Goal: Task Accomplishment & Management: Use online tool/utility

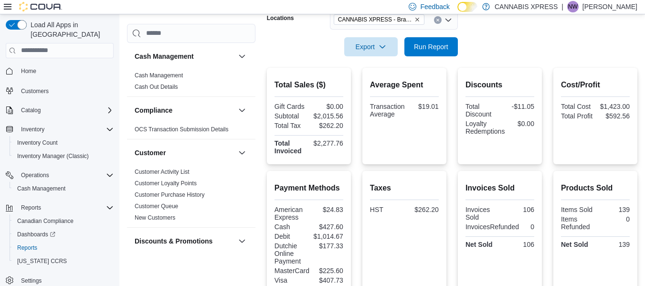
scroll to position [581, 0]
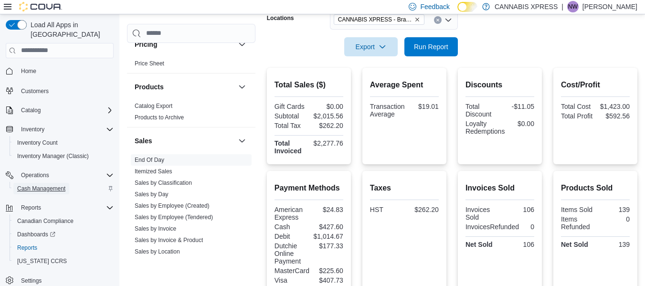
click at [58, 183] on span "Cash Management" at bounding box center [41, 188] width 48 height 11
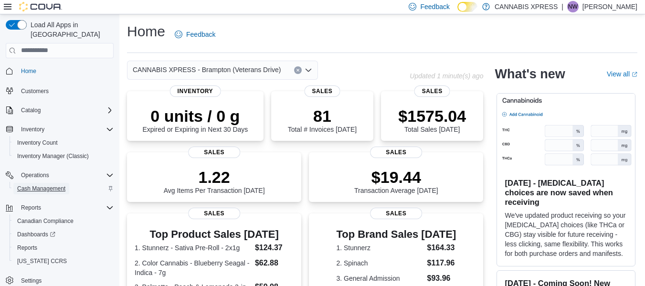
click at [50, 185] on span "Cash Management" at bounding box center [41, 189] width 48 height 8
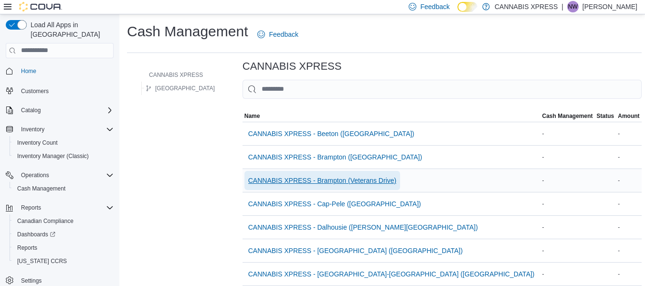
click at [314, 175] on span "CANNABIS XPRESS - Brampton (Veterans Drive)" at bounding box center [322, 180] width 148 height 19
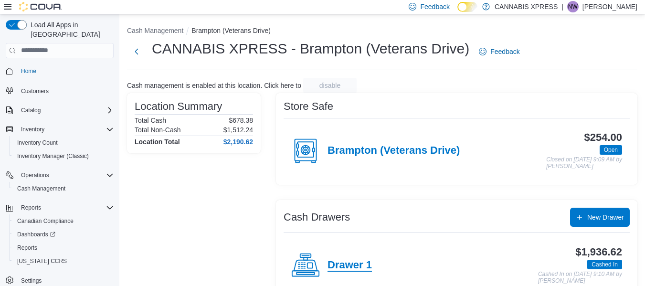
click at [360, 259] on h4 "Drawer 1" at bounding box center [349, 265] width 44 height 12
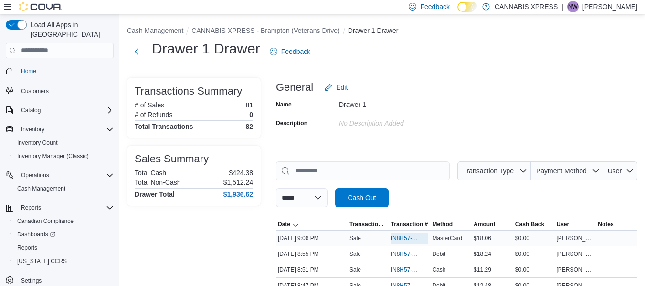
click at [407, 237] on span "IN8H57-752335" at bounding box center [405, 238] width 28 height 8
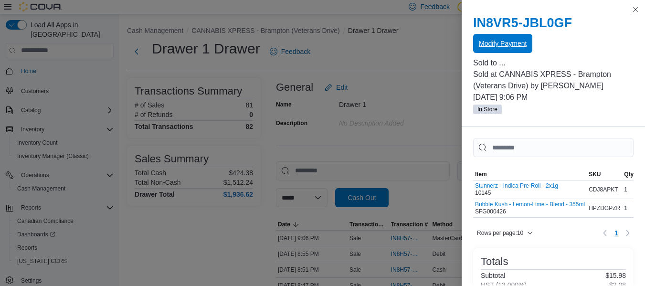
click at [504, 47] on span "Modify Payment" at bounding box center [503, 44] width 48 height 10
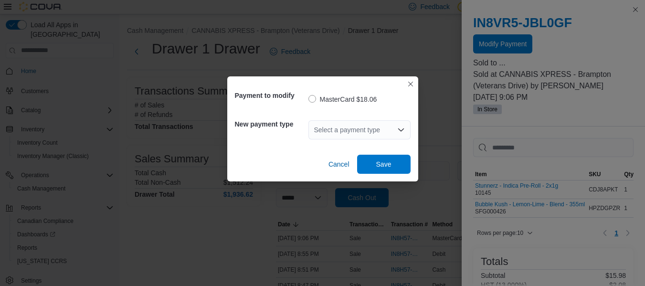
click at [357, 126] on div "Select a payment type" at bounding box center [359, 129] width 102 height 19
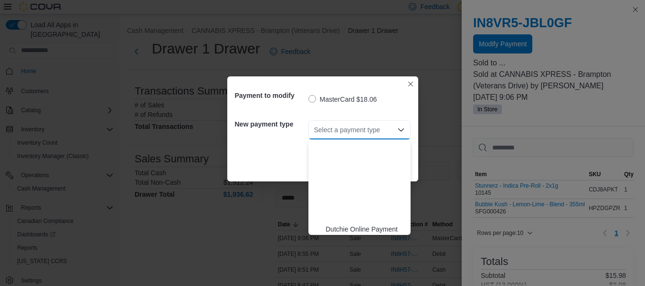
scroll to position [98, 0]
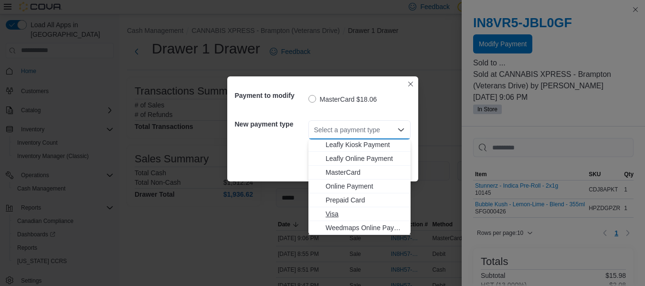
click at [330, 213] on span "Visa" at bounding box center [364, 214] width 79 height 10
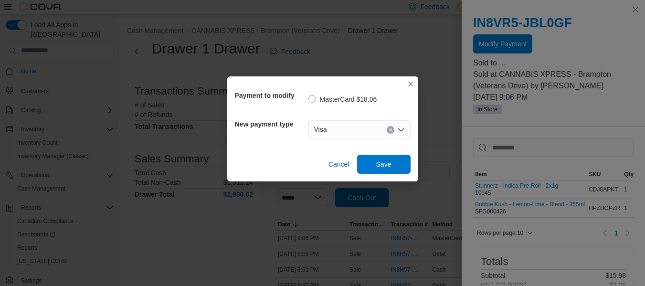
click at [374, 177] on div "Payment to modify MasterCard $18.06 New payment type Visa Cancel Save" at bounding box center [322, 128] width 191 height 105
click at [385, 169] on span "Save" at bounding box center [384, 163] width 42 height 19
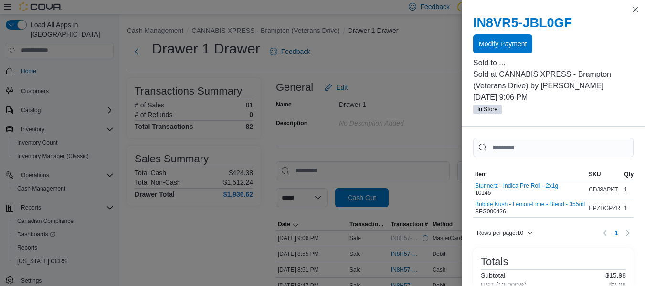
scroll to position [0, 0]
